Goal: Information Seeking & Learning: Find specific fact

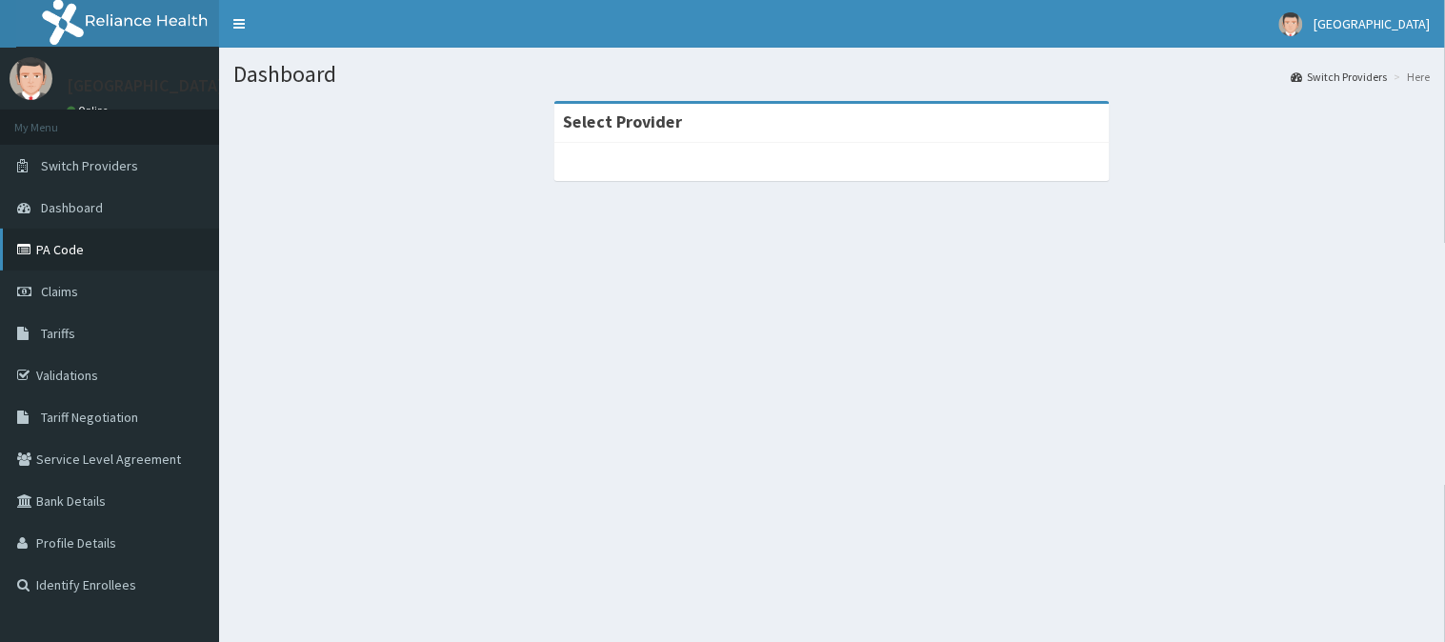
click at [61, 242] on link "PA Code" at bounding box center [109, 250] width 219 height 42
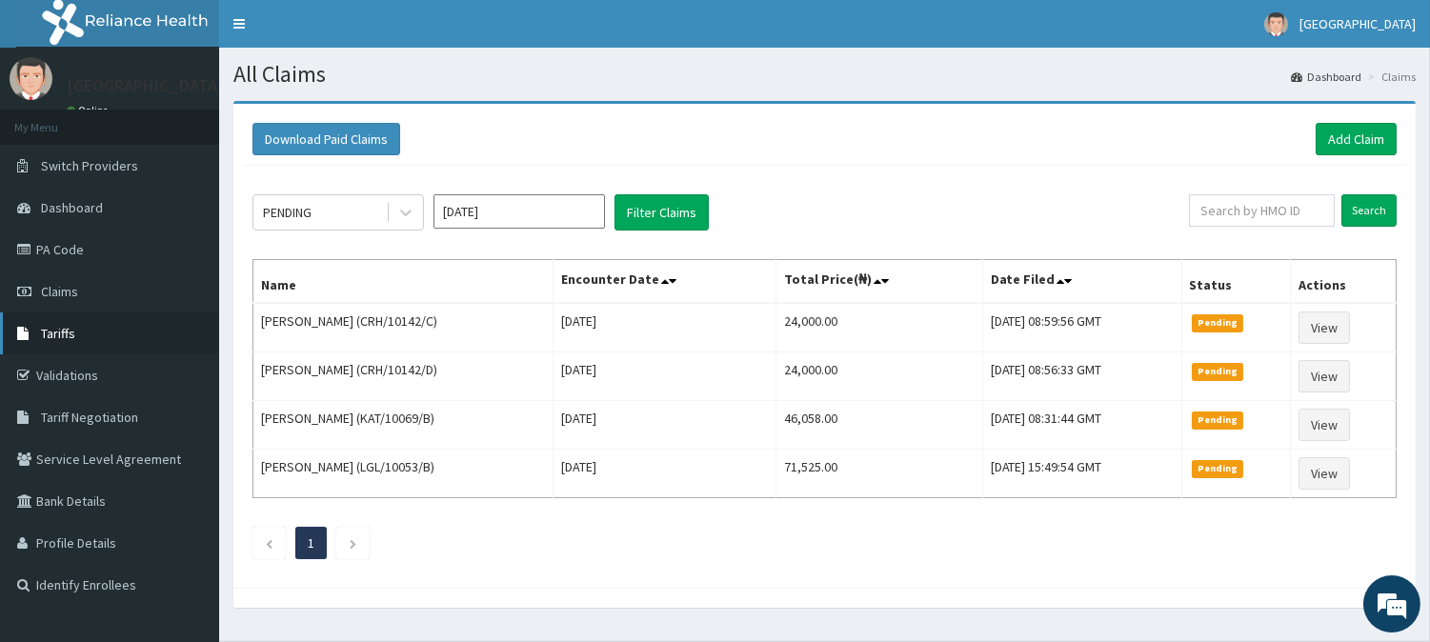
click at [50, 343] on link "Tariffs" at bounding box center [109, 333] width 219 height 42
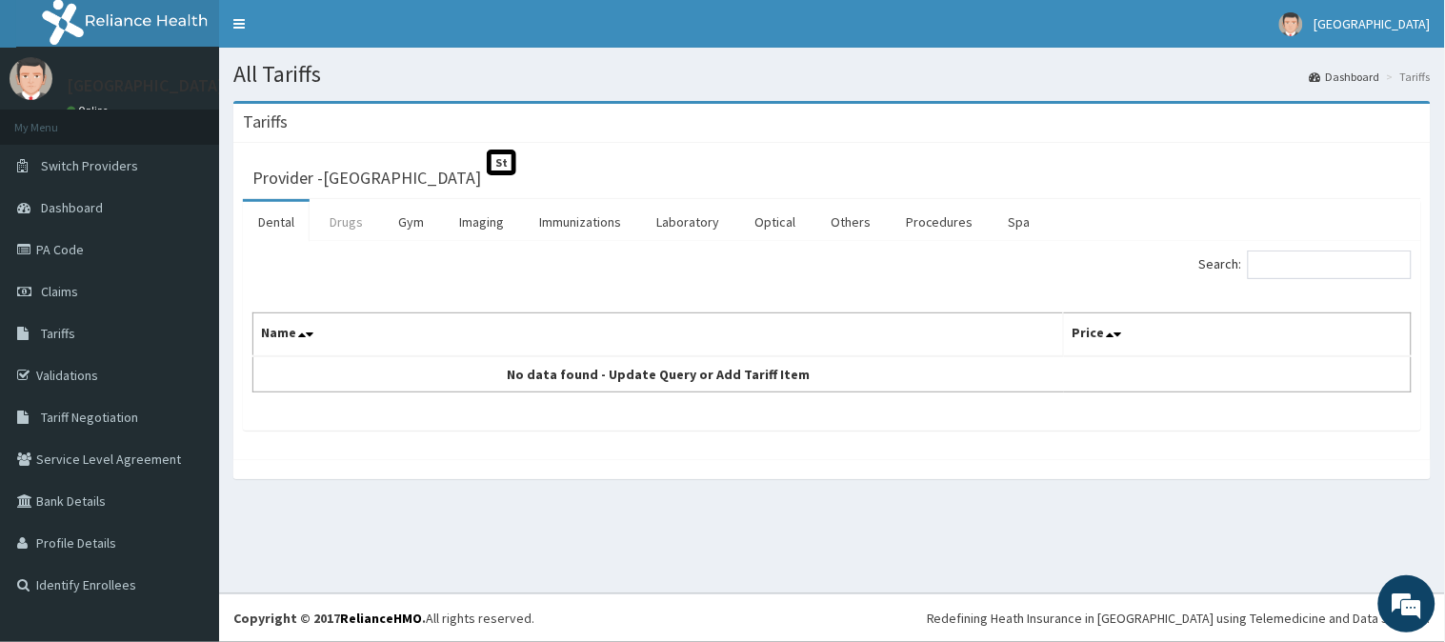
click at [332, 227] on link "Drugs" at bounding box center [346, 222] width 64 height 40
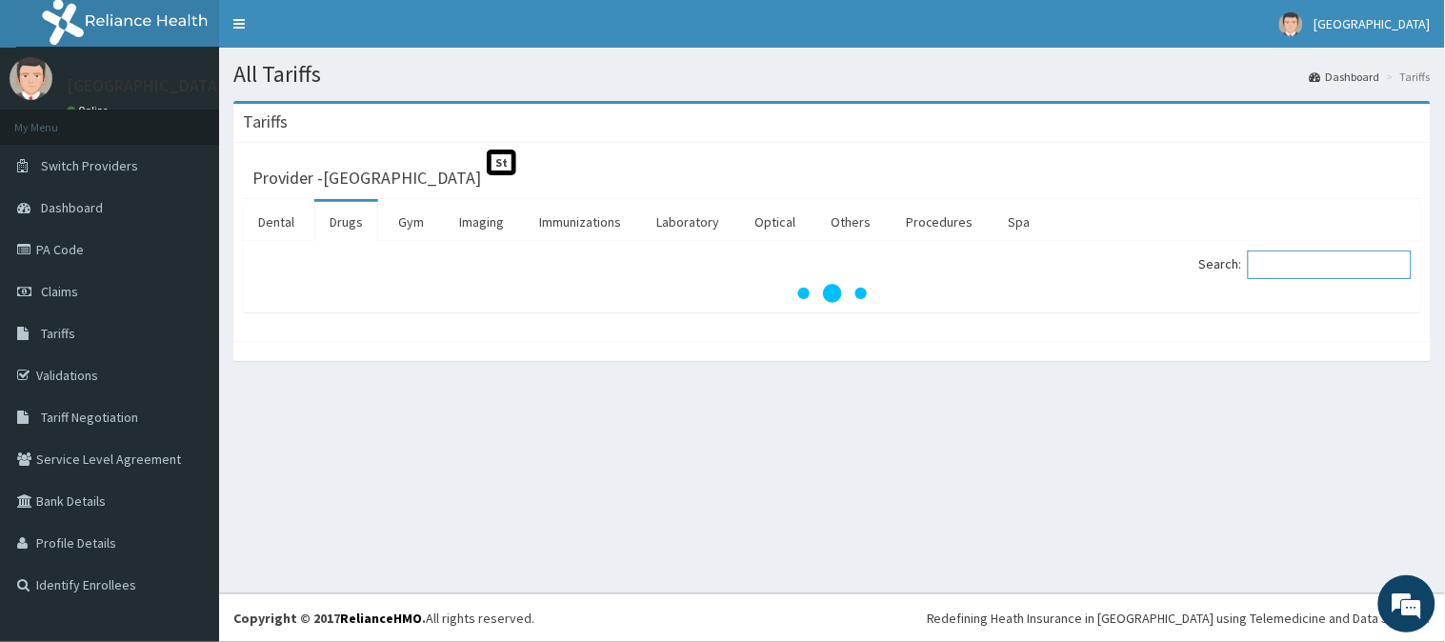
click at [1260, 265] on input "Search:" at bounding box center [1330, 265] width 164 height 29
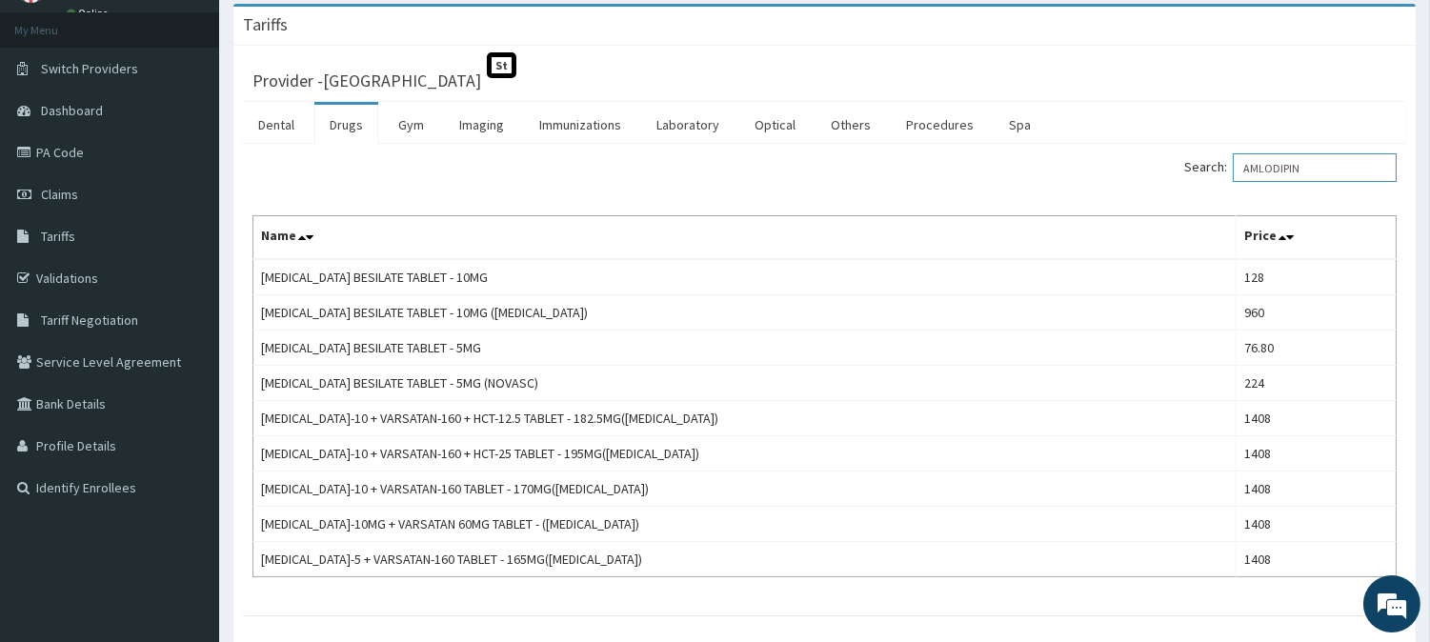
scroll to position [101, 0]
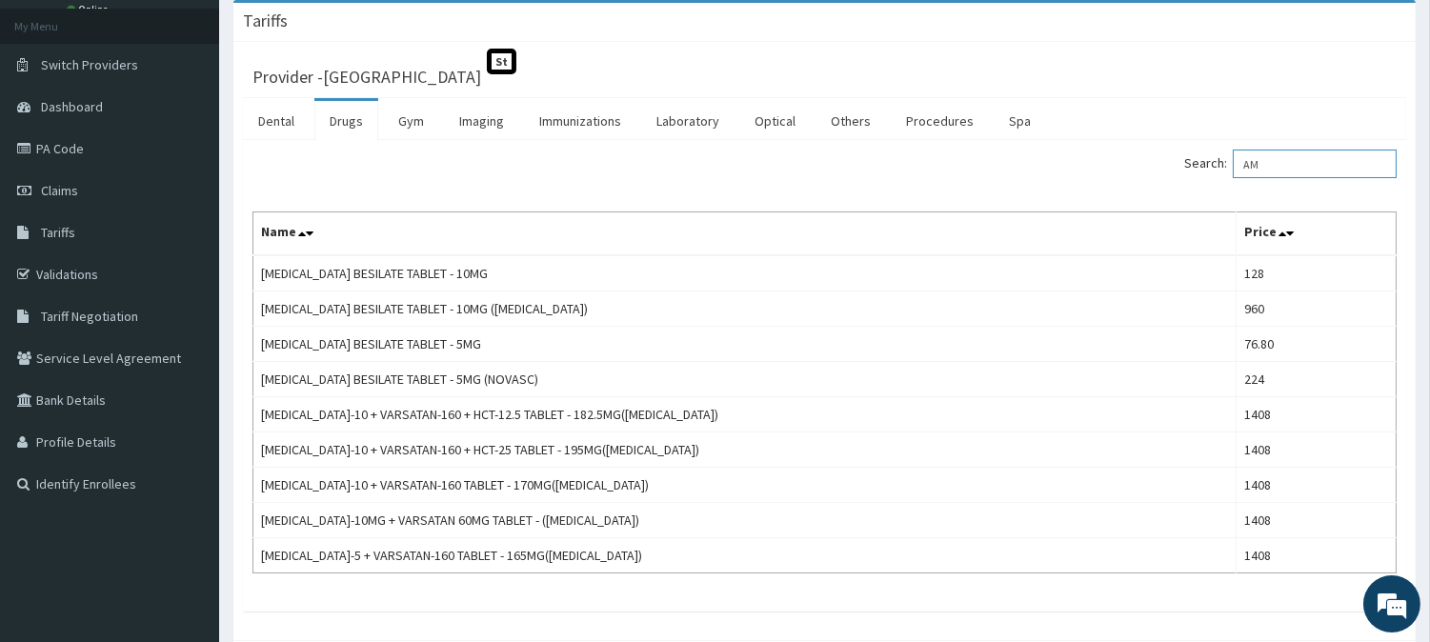
type input "A"
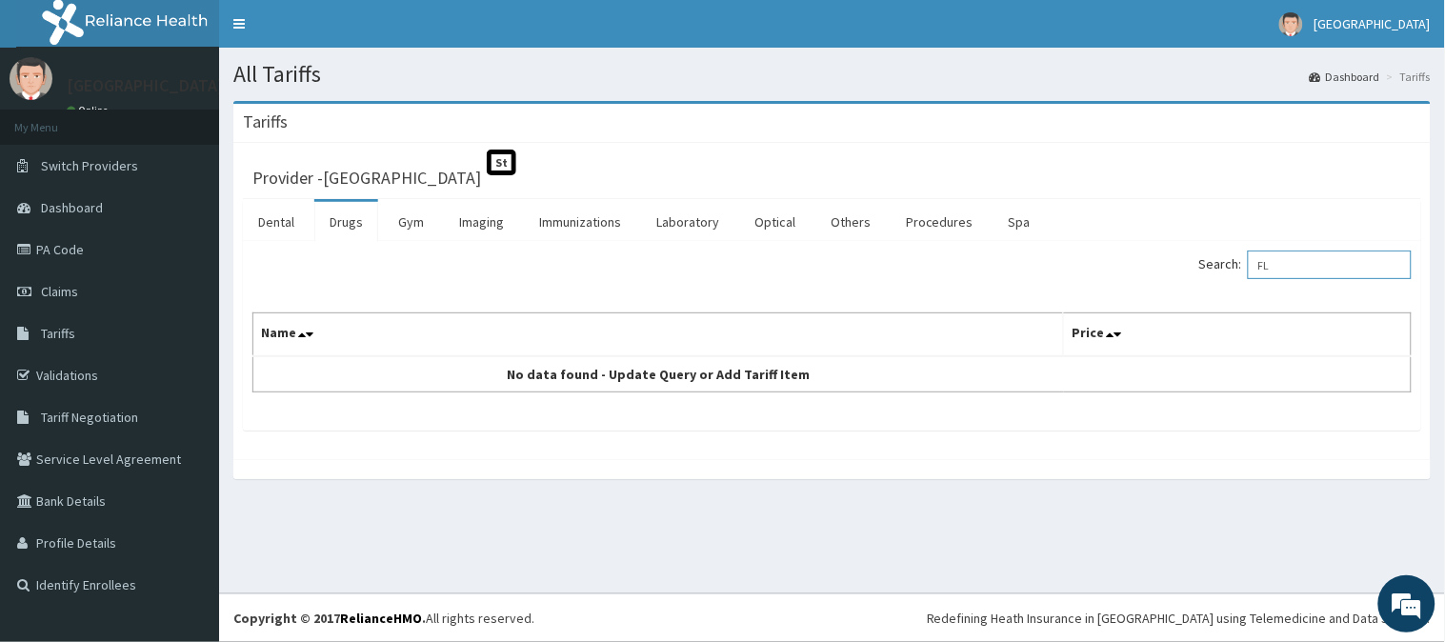
type input "F"
